Goal: Task Accomplishment & Management: Use online tool/utility

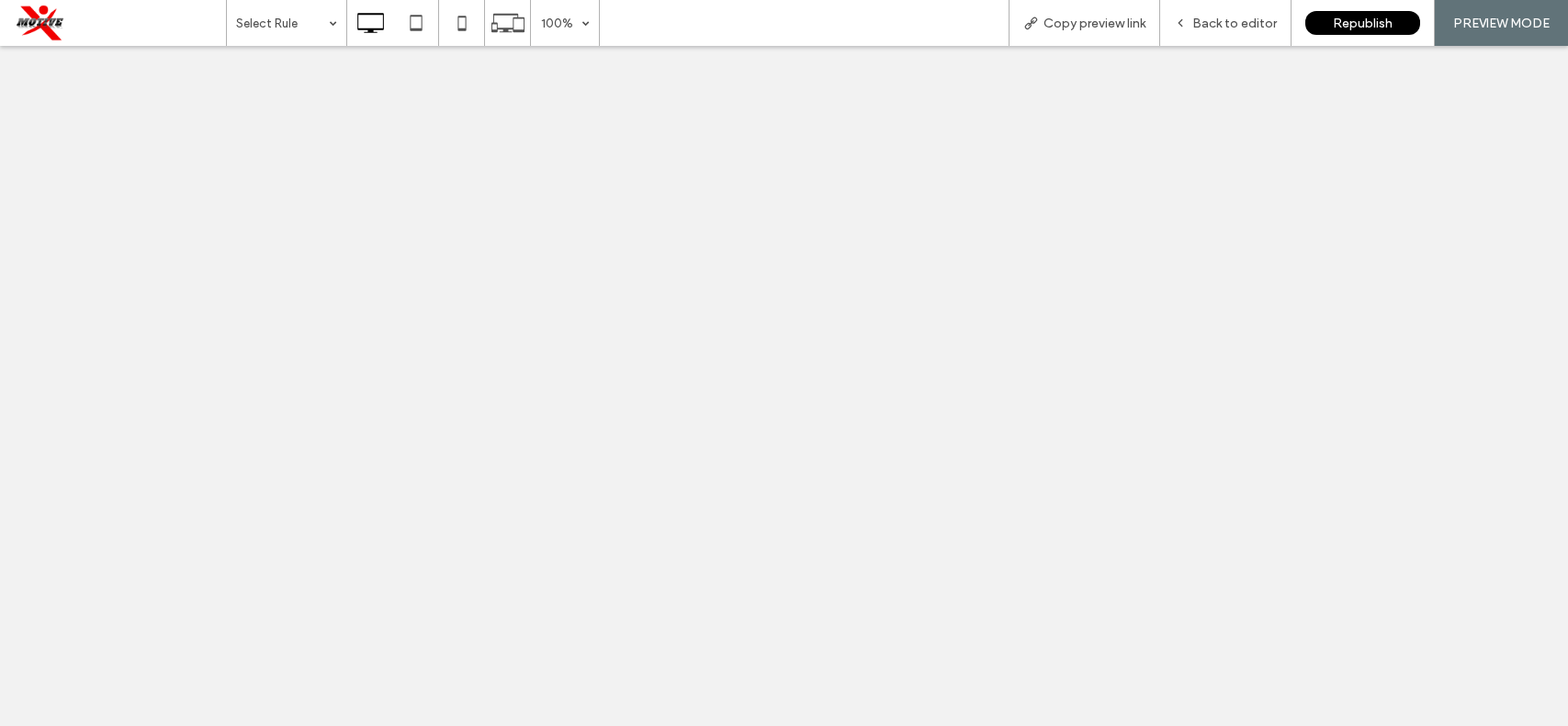
click at [1216, 28] on span "Back to editor" at bounding box center [1235, 24] width 85 height 16
click at [1206, 18] on span "Back to editor" at bounding box center [1235, 24] width 85 height 16
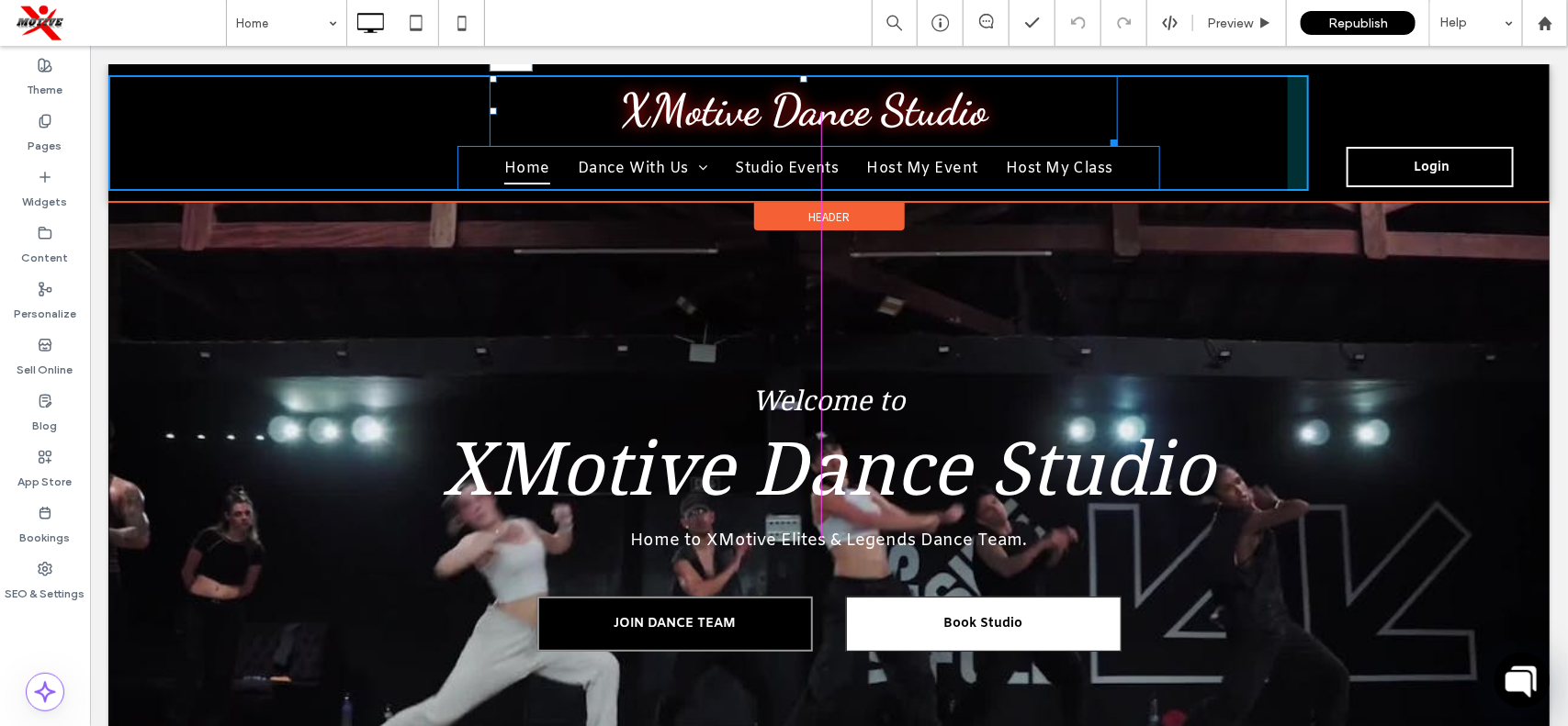
drag, startPoint x: 492, startPoint y: 106, endPoint x: 601, endPoint y: 147, distance: 116.5
click at [510, 101] on div "XMotive Dance Studio L:435" at bounding box center [803, 110] width 629 height 72
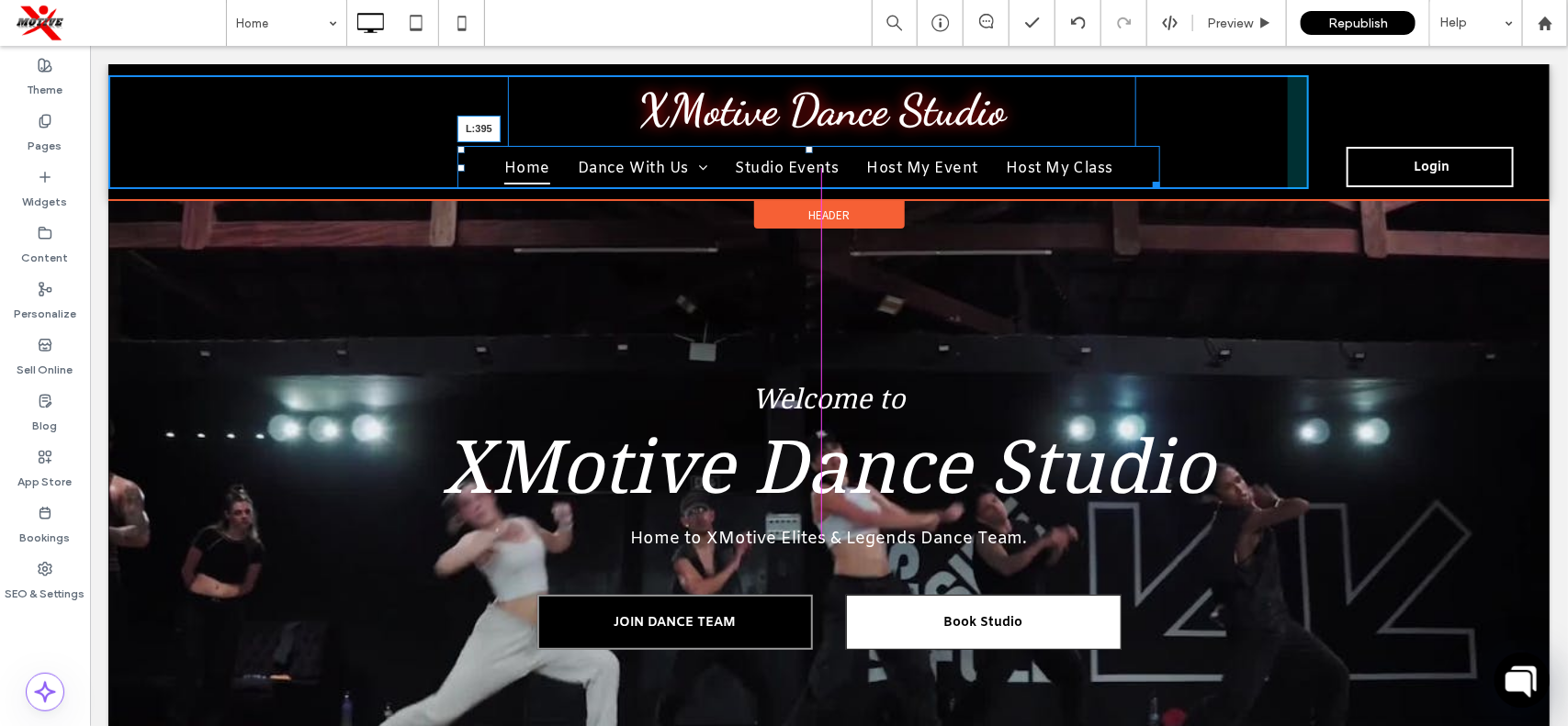
drag, startPoint x: 459, startPoint y: 164, endPoint x: 473, endPoint y: 164, distance: 14.0
click at [464, 164] on div at bounding box center [460, 166] width 7 height 7
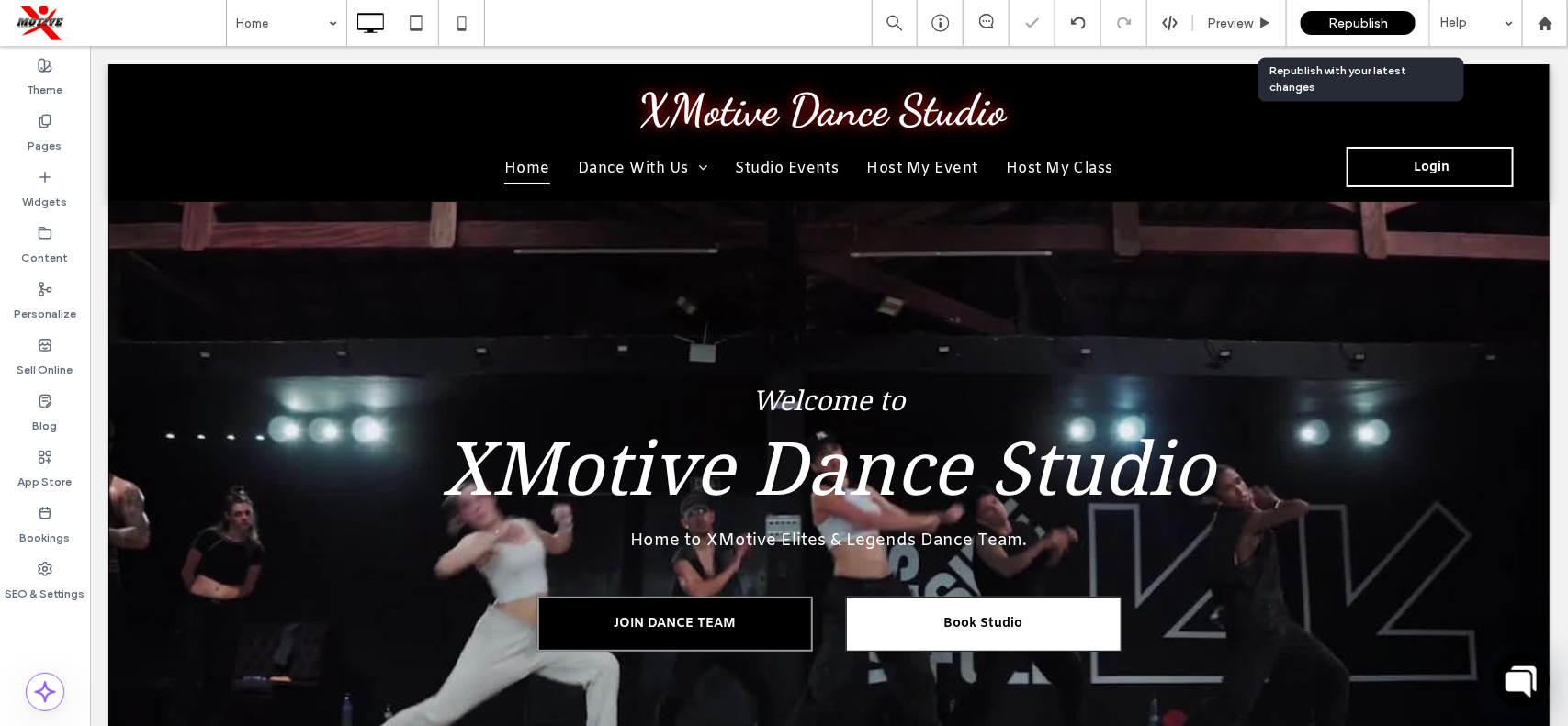
click at [1333, 18] on span "Republish" at bounding box center [1358, 24] width 60 height 16
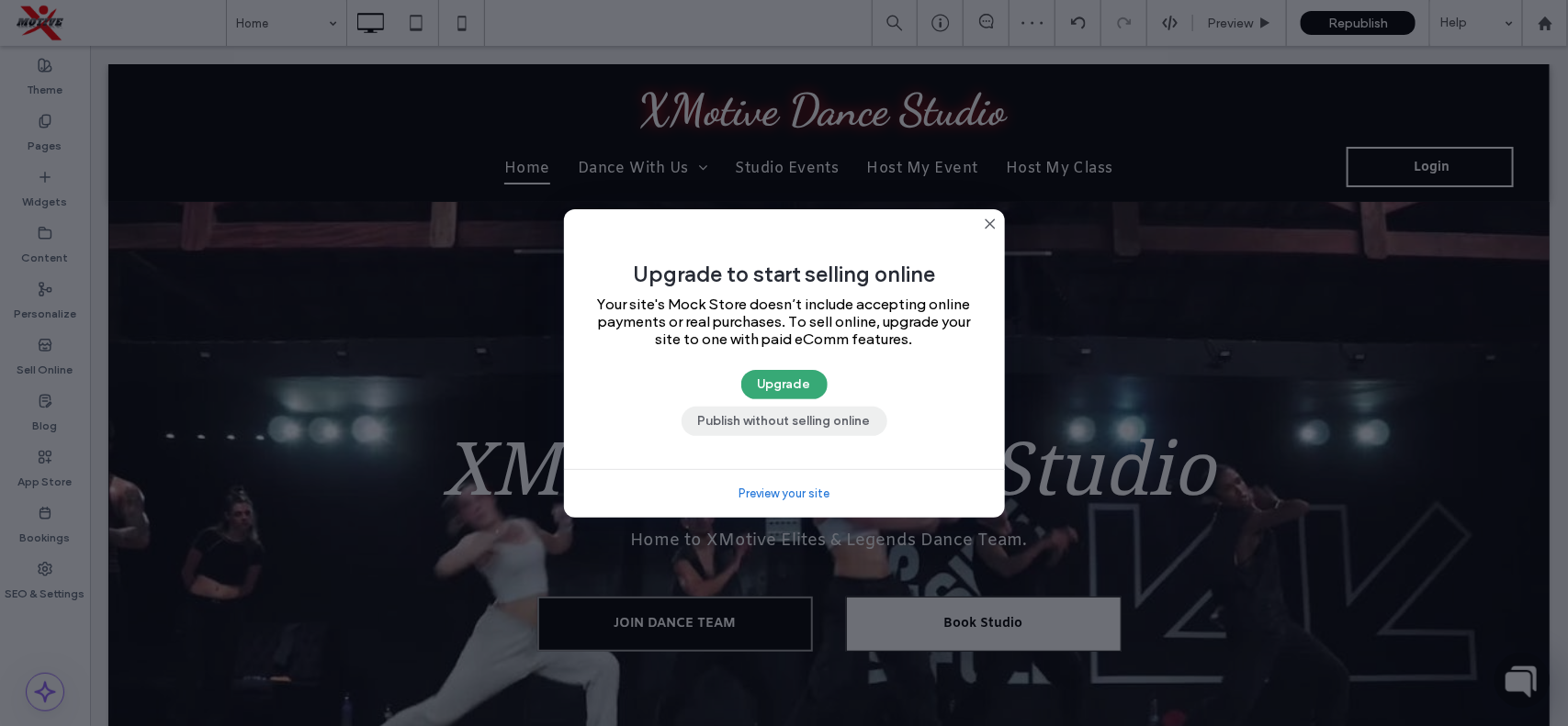
click at [806, 429] on button "Publish without selling online" at bounding box center [784, 422] width 206 height 30
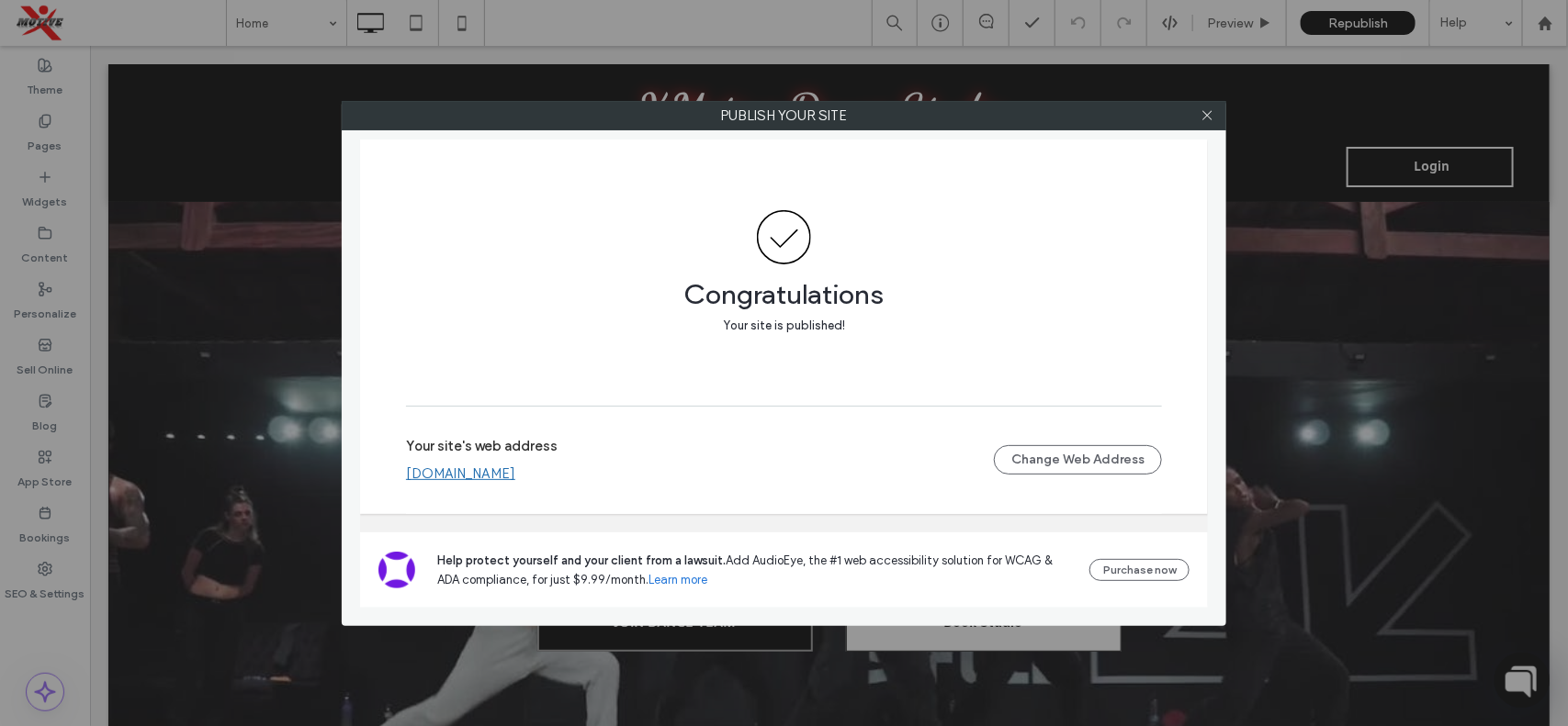
click at [1199, 119] on div at bounding box center [1208, 116] width 28 height 28
click at [1202, 117] on icon at bounding box center [1208, 115] width 14 height 14
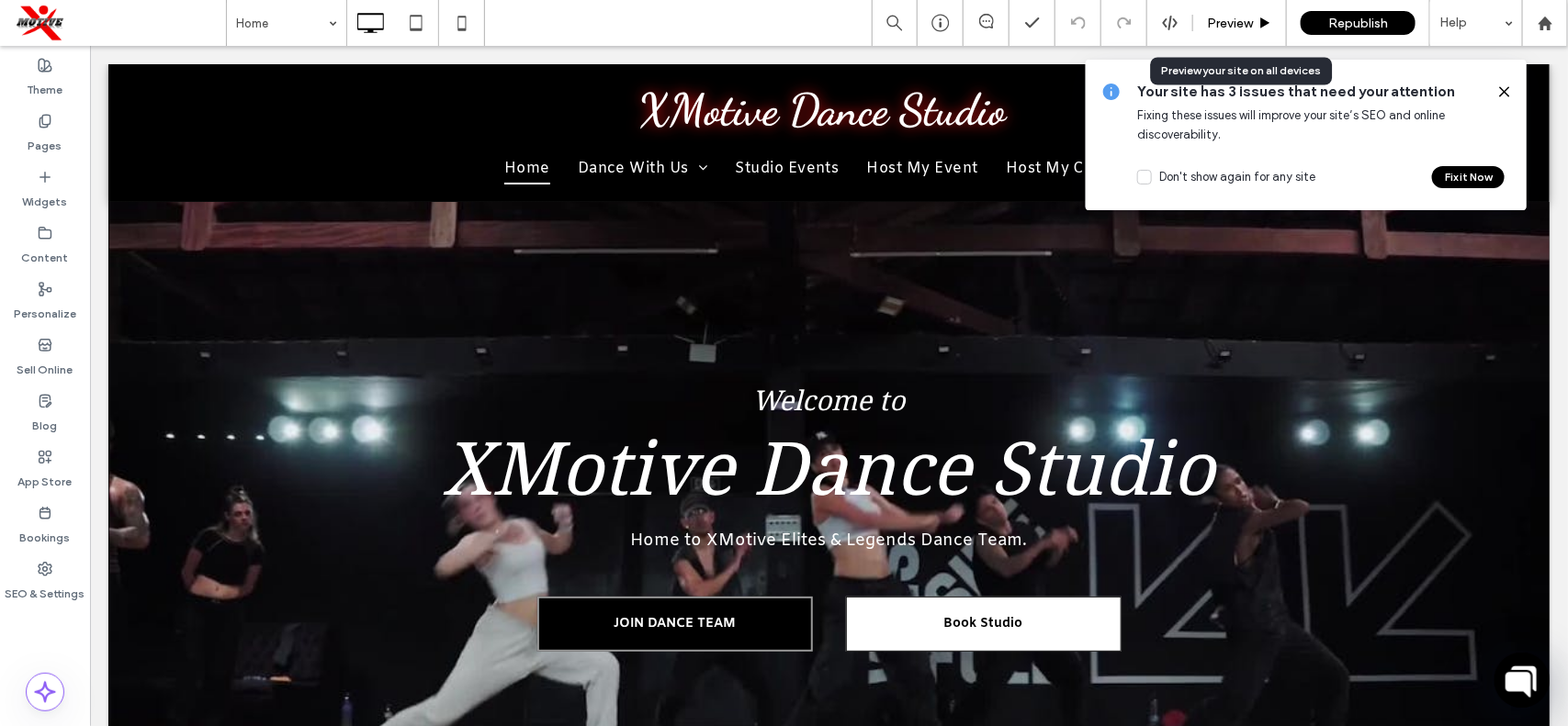
click at [1215, 30] on div "Preview" at bounding box center [1241, 23] width 94 height 46
click at [1502, 88] on icon at bounding box center [1504, 91] width 15 height 15
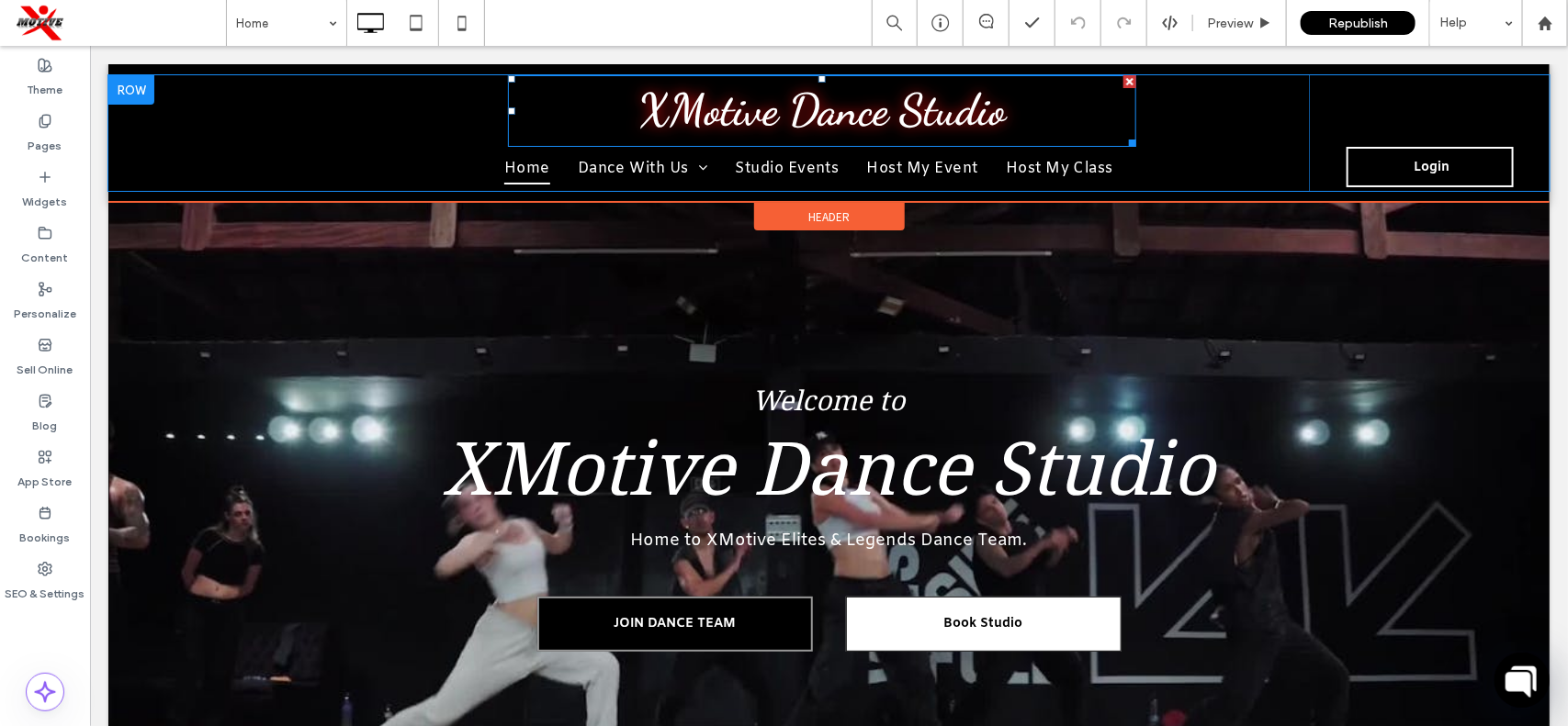
click at [1028, 104] on p "XMotive Dance Studio" at bounding box center [822, 110] width 629 height 68
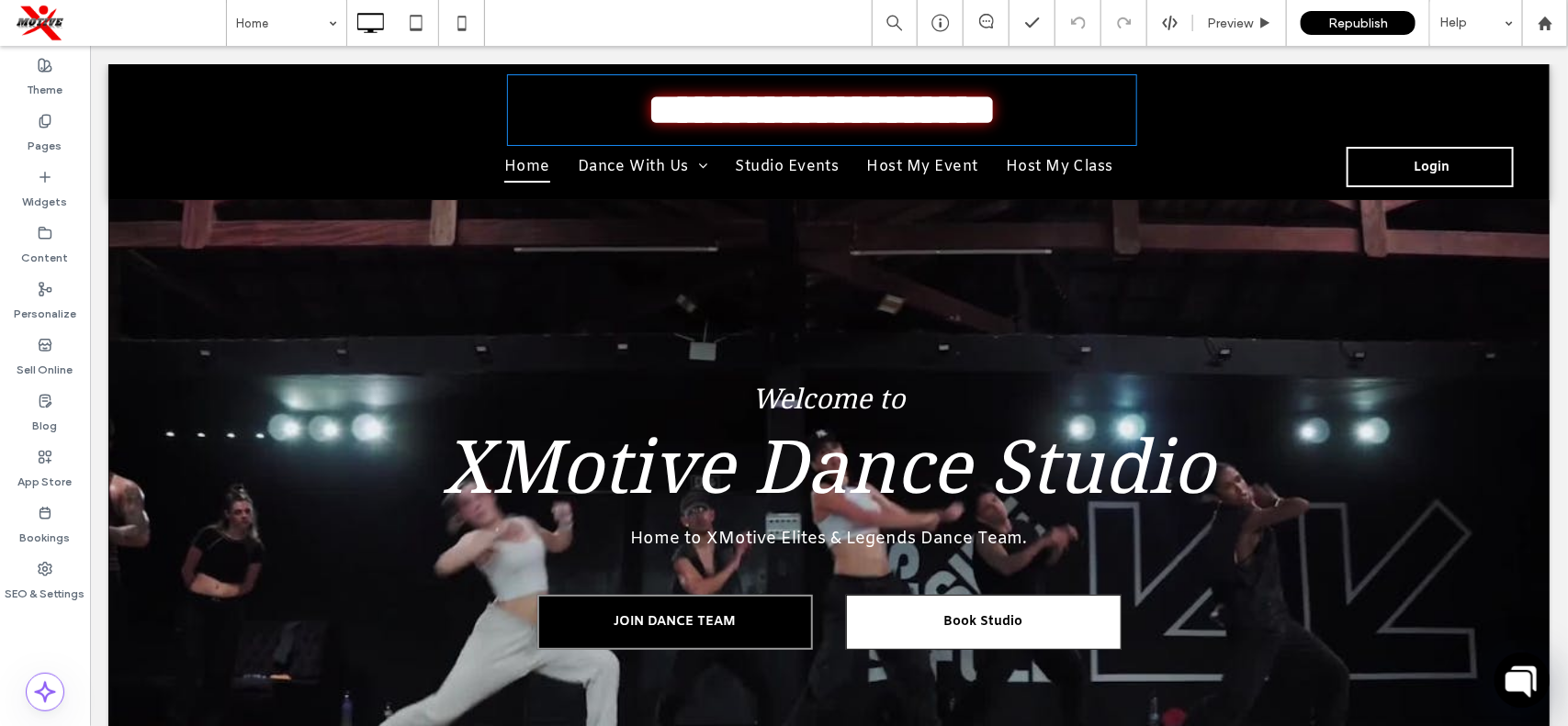
type input "**********"
type input "**"
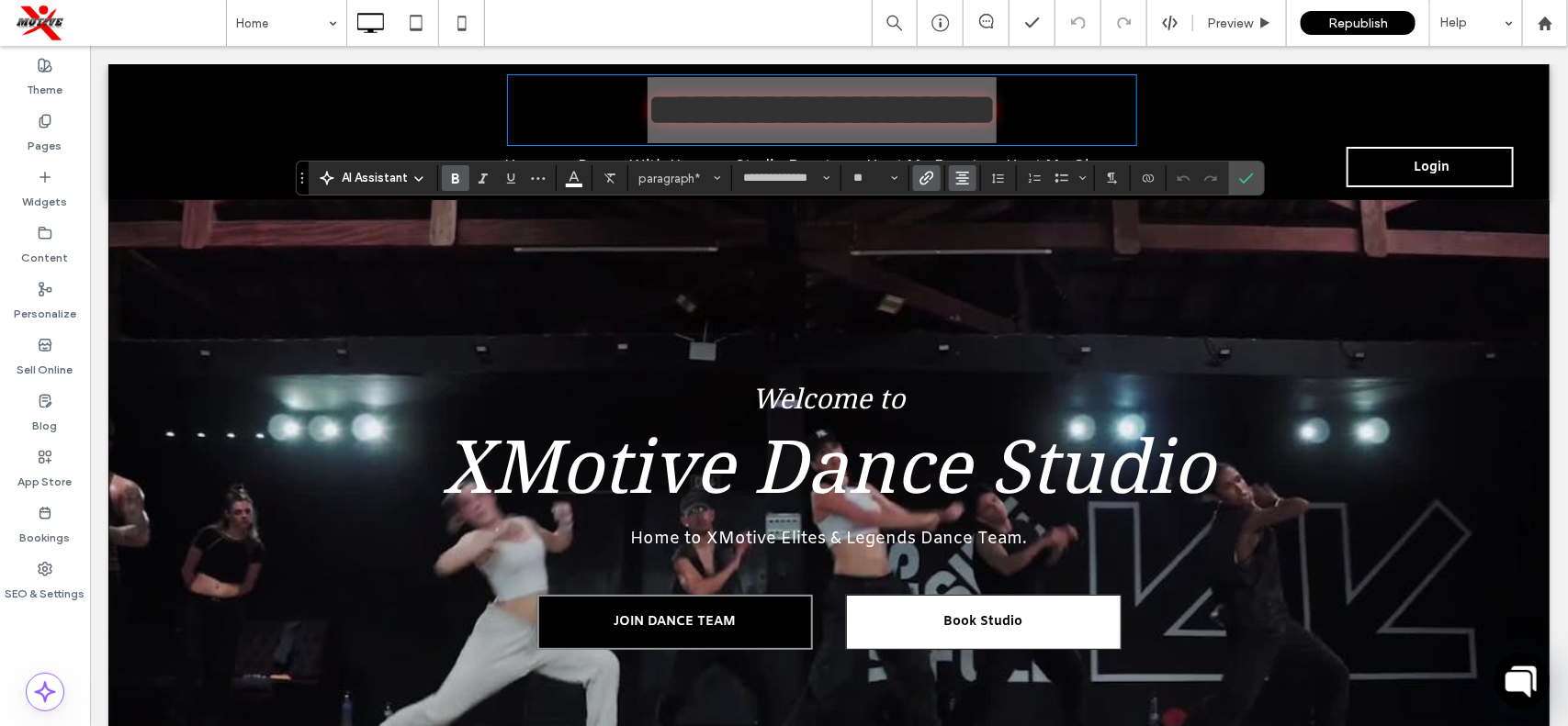
click at [969, 181] on icon "Alignment" at bounding box center [962, 178] width 15 height 15
click at [986, 242] on label "ui.textEditor.alignment.center" at bounding box center [981, 235] width 65 height 27
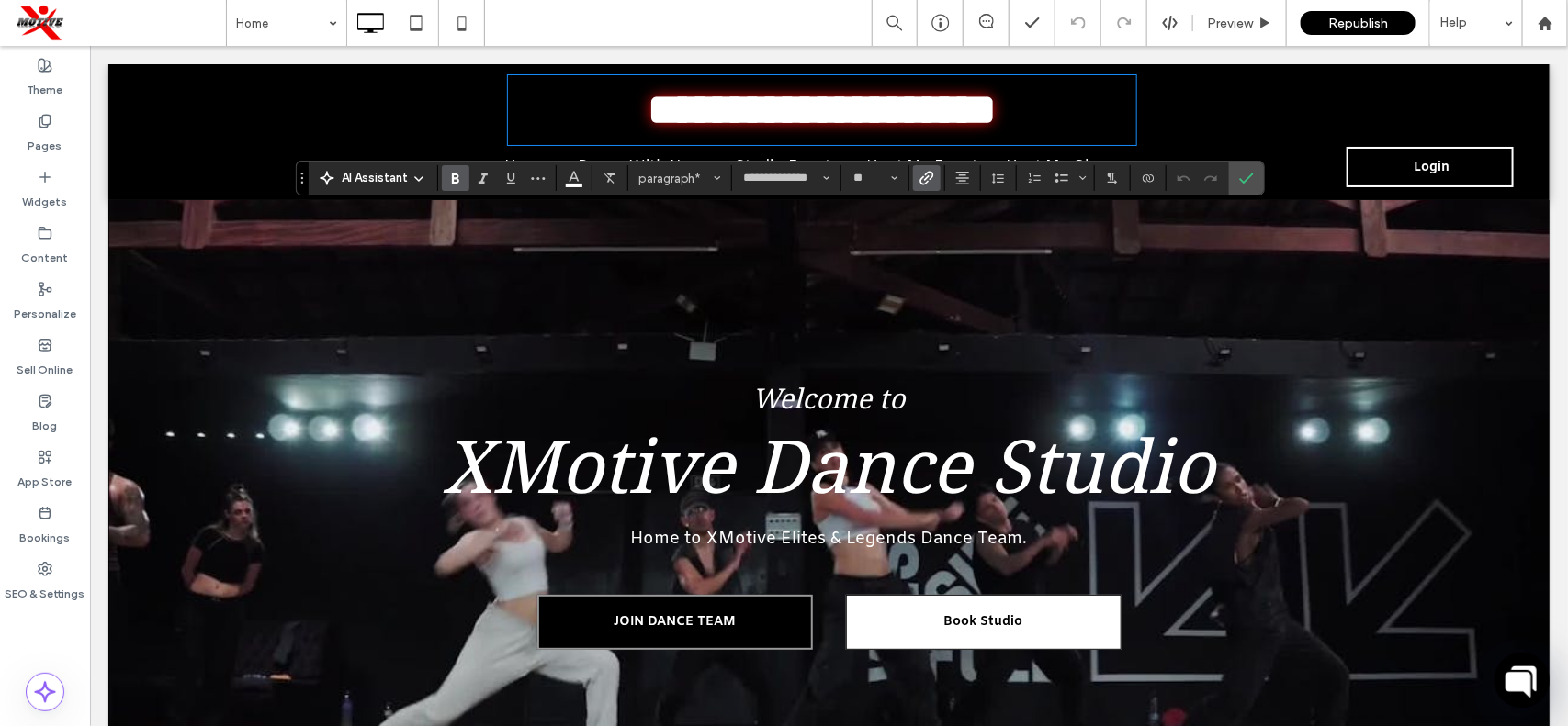
click at [1170, 125] on div "**********" at bounding box center [707, 131] width 1201 height 114
click at [1241, 180] on label "Confirm" at bounding box center [1247, 178] width 28 height 33
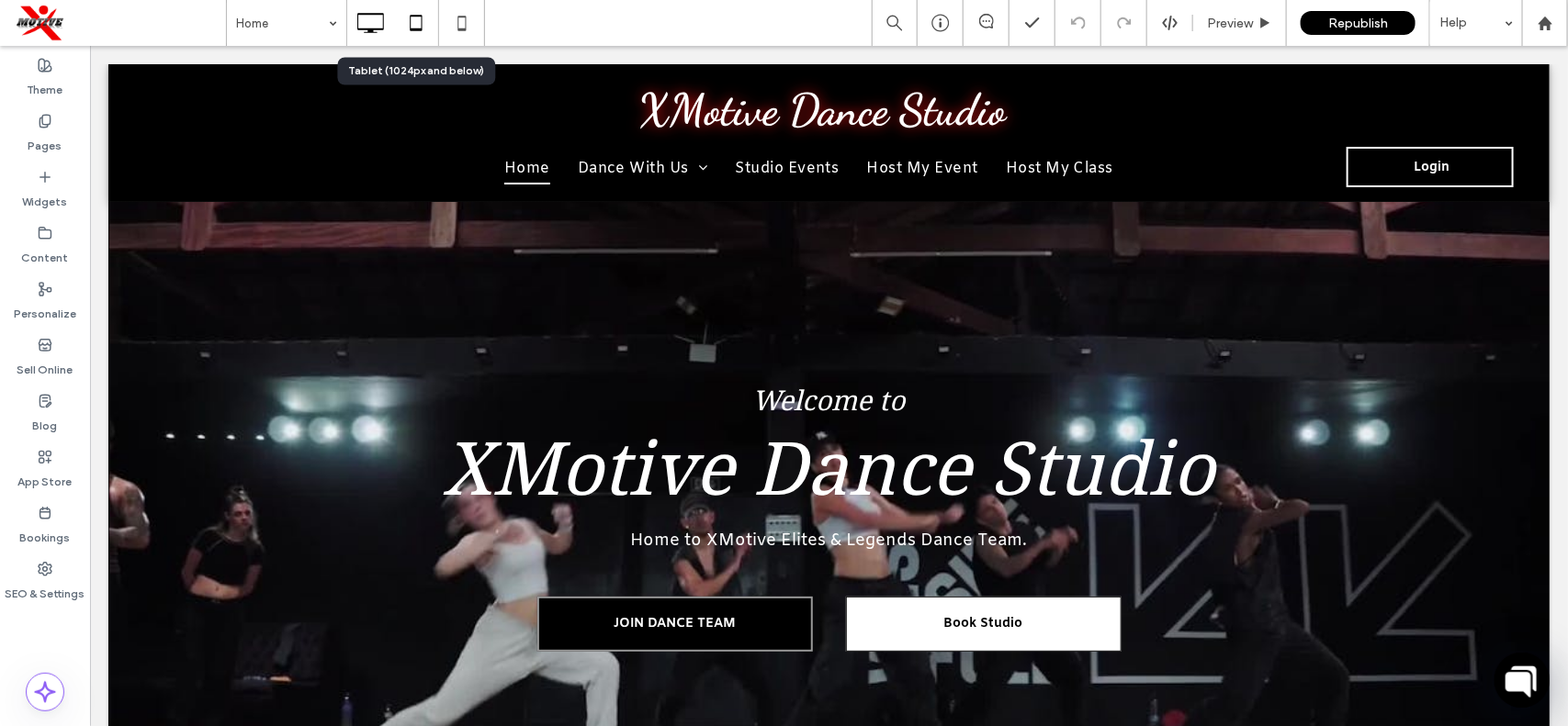
click at [424, 24] on icon at bounding box center [416, 23] width 37 height 37
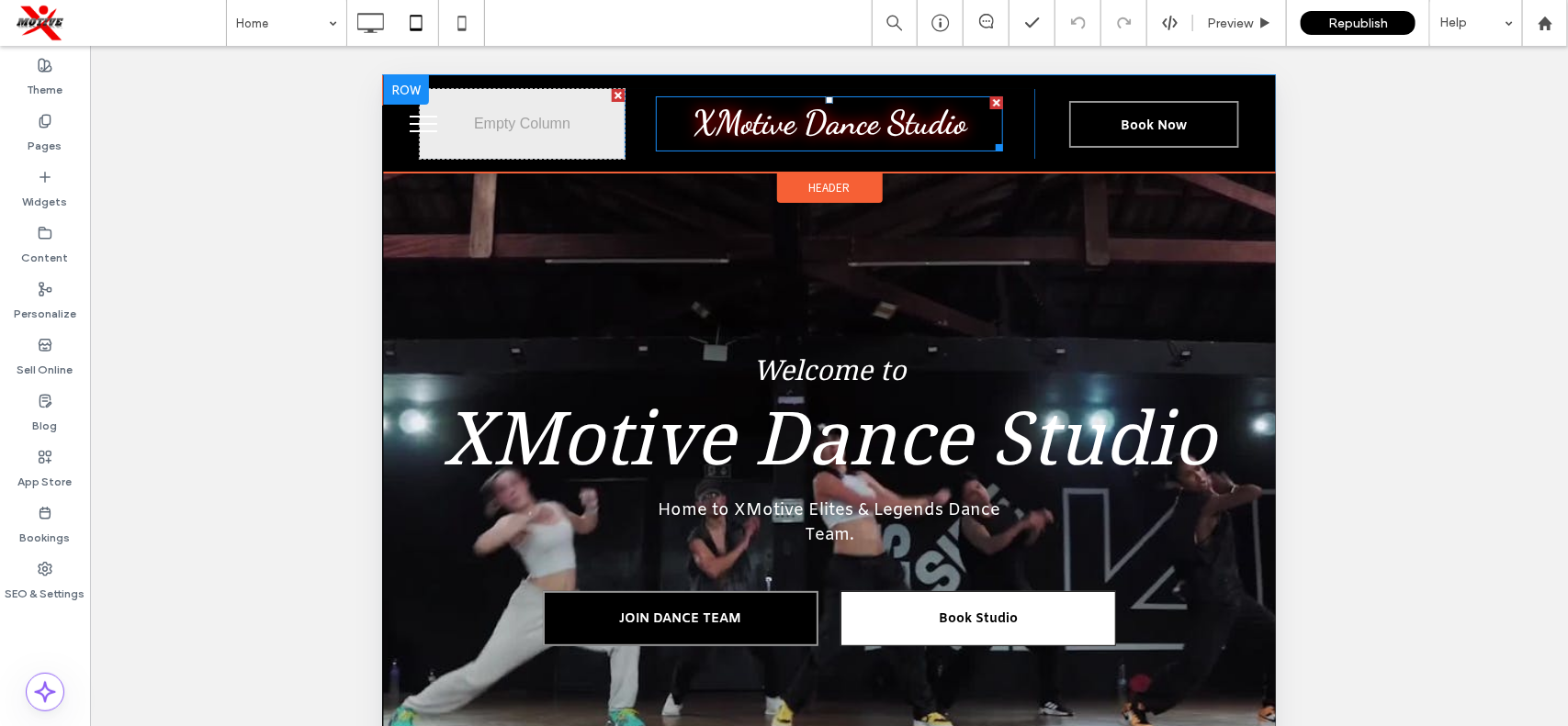
click at [803, 129] on strong "XMotive Dance Studio" at bounding box center [828, 122] width 274 height 40
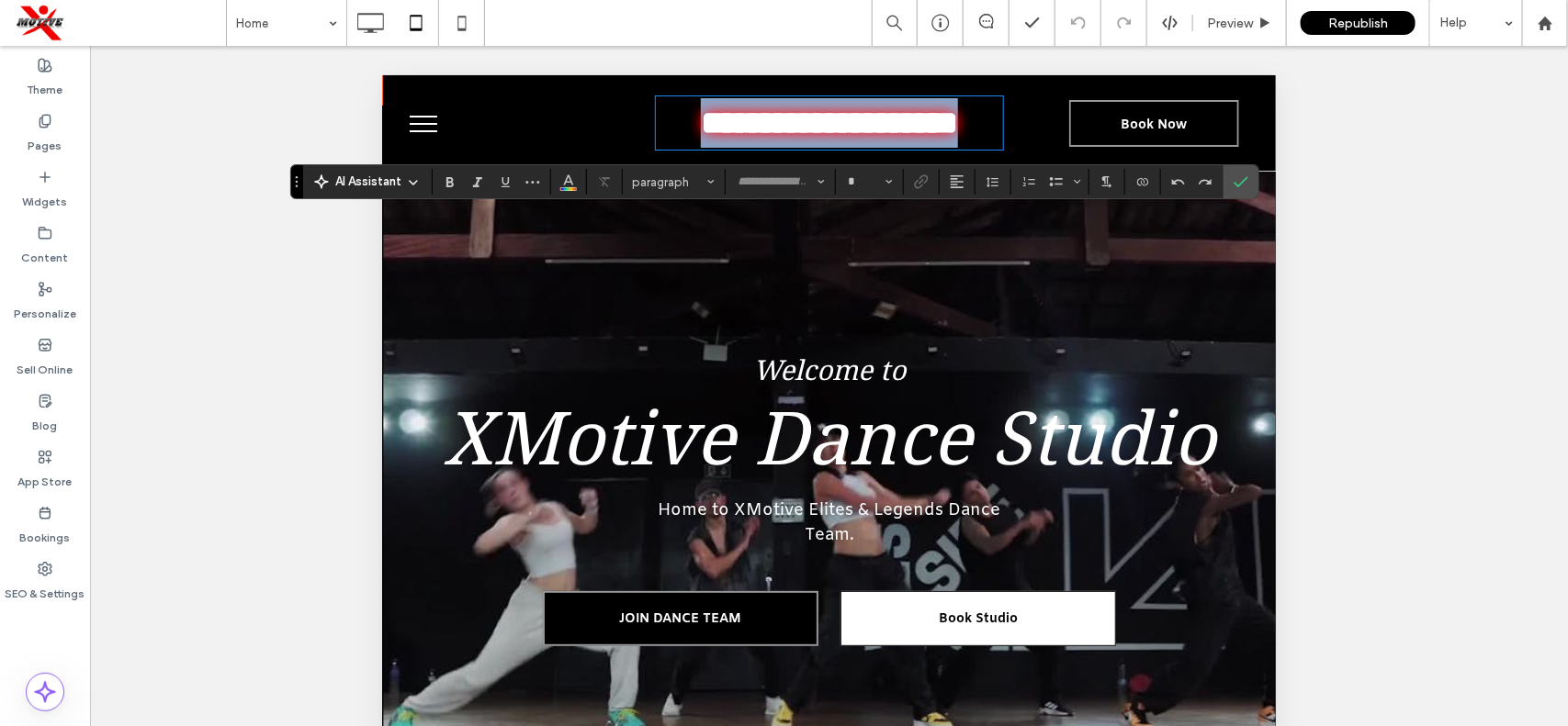
type input "**********"
type input "**"
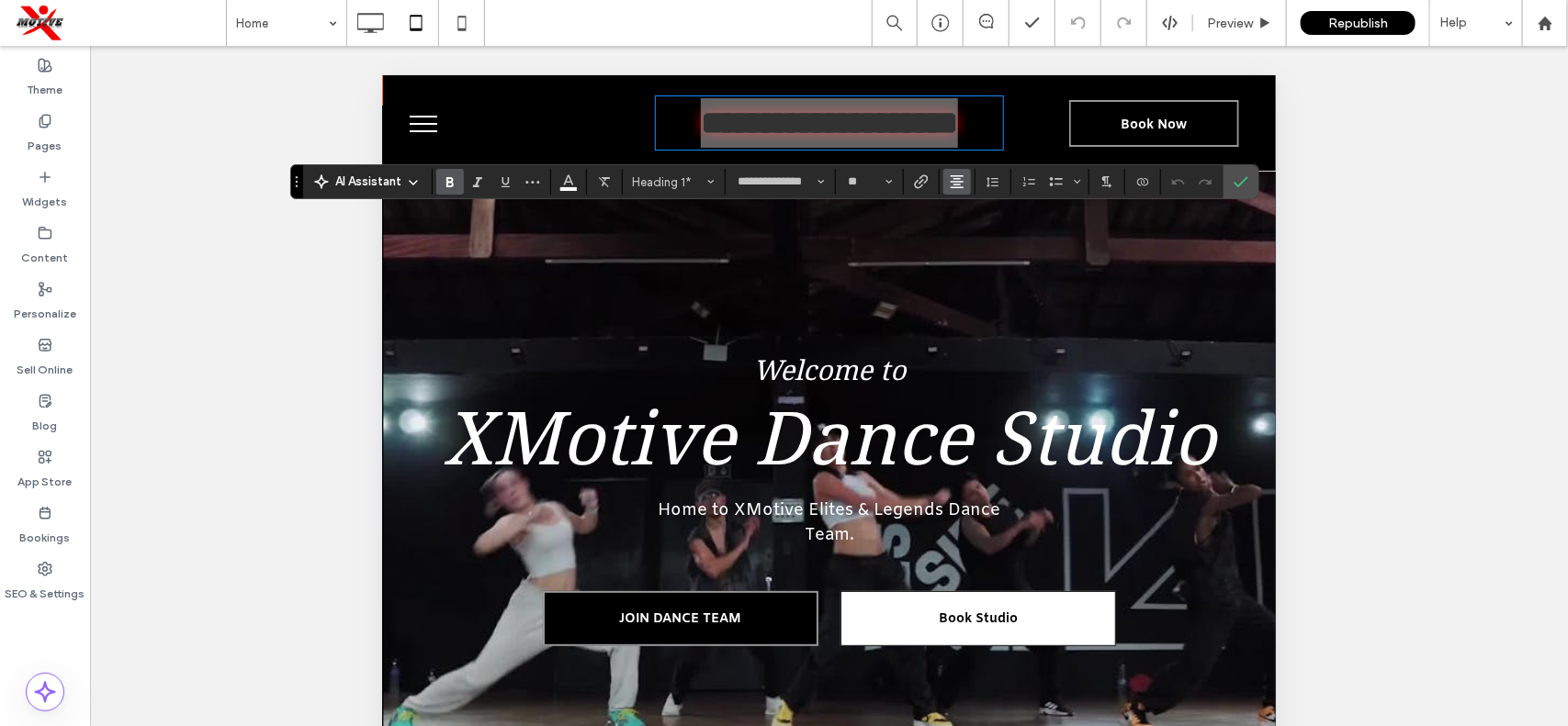
click at [949, 180] on button "Alignment" at bounding box center [957, 182] width 28 height 26
click at [963, 272] on label "ui.textEditor.alignment.right" at bounding box center [975, 265] width 65 height 27
drag, startPoint x: 954, startPoint y: 186, endPoint x: 590, endPoint y: 146, distance: 366.2
click at [954, 186] on use "Alignment" at bounding box center [957, 181] width 13 height 13
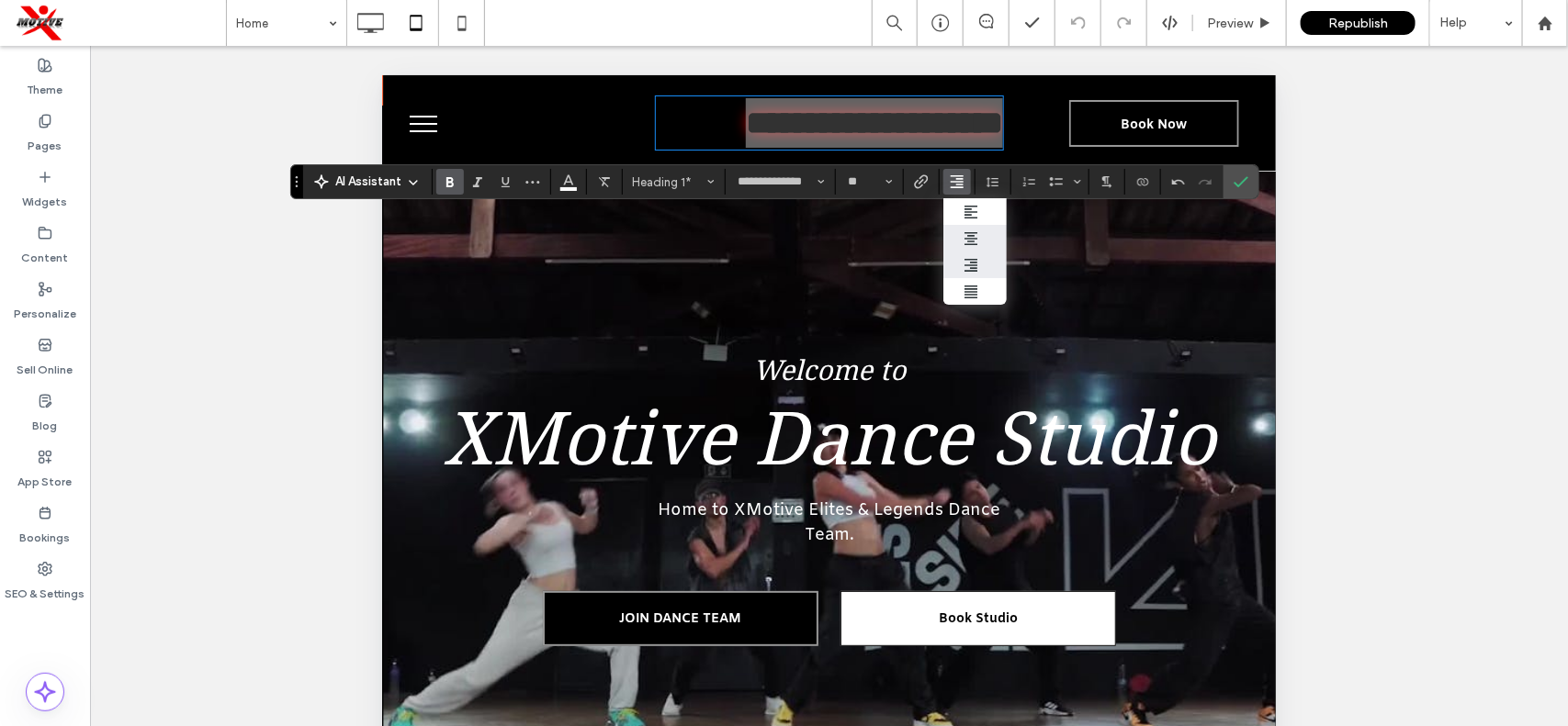
click at [976, 241] on icon "ui.textEditor.alignment.center" at bounding box center [971, 239] width 15 height 15
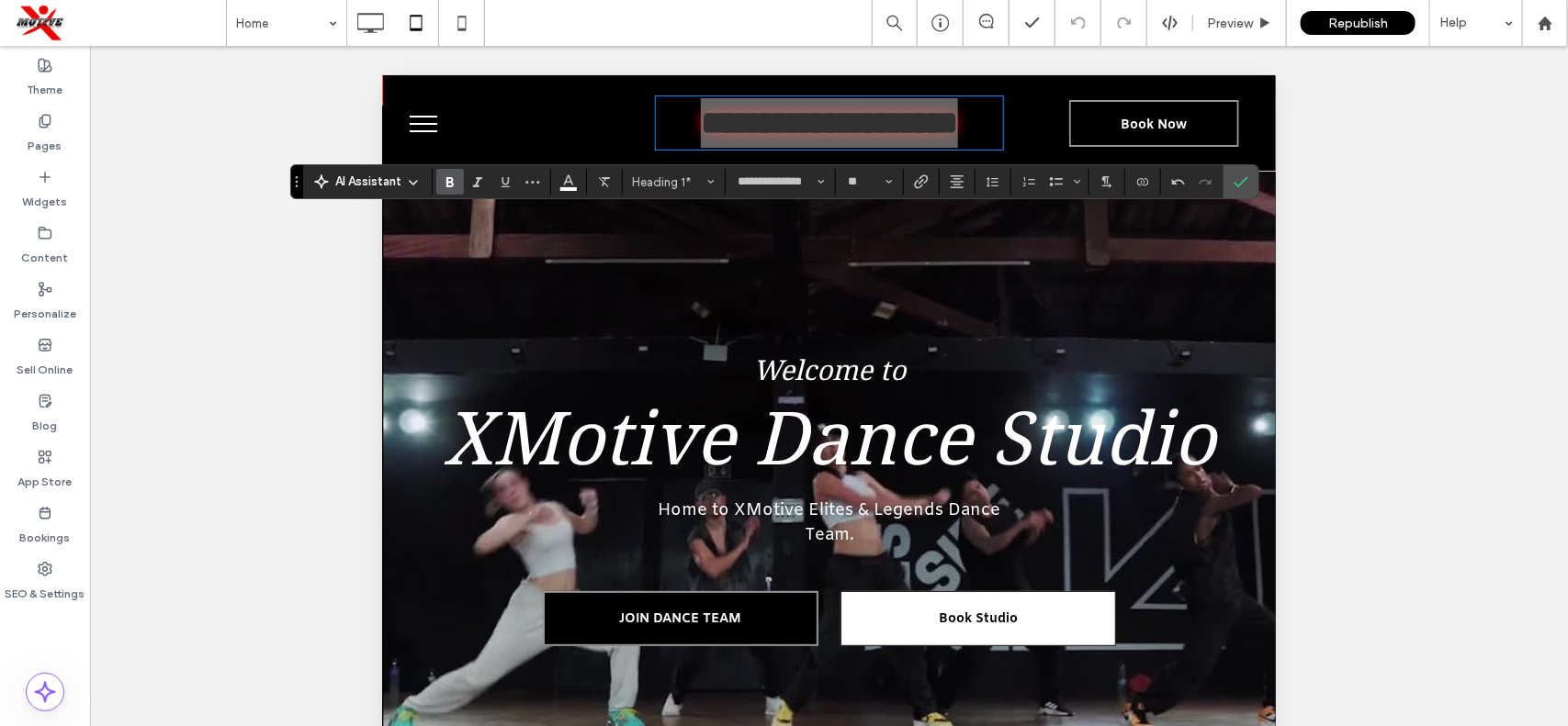
click at [1298, 138] on div at bounding box center [829, 409] width 1478 height 726
